Goal: Find specific page/section: Find specific page/section

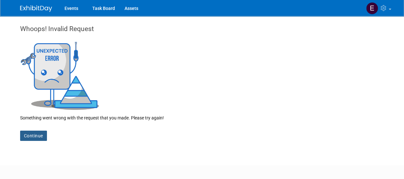
click at [34, 133] on link "Continue" at bounding box center [33, 135] width 27 height 10
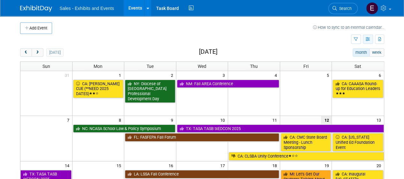
click at [367, 38] on icon "button" at bounding box center [368, 39] width 5 height 4
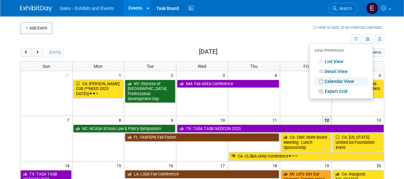
click at [292, 31] on td at bounding box center [182, 28] width 261 height 12
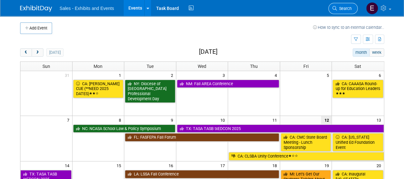
click at [341, 7] on span "Search" at bounding box center [344, 8] width 15 height 5
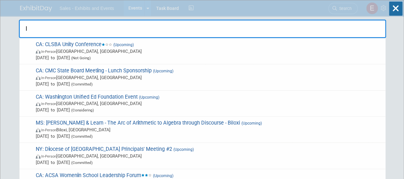
type input "IL"
